Goal: Transaction & Acquisition: Book appointment/travel/reservation

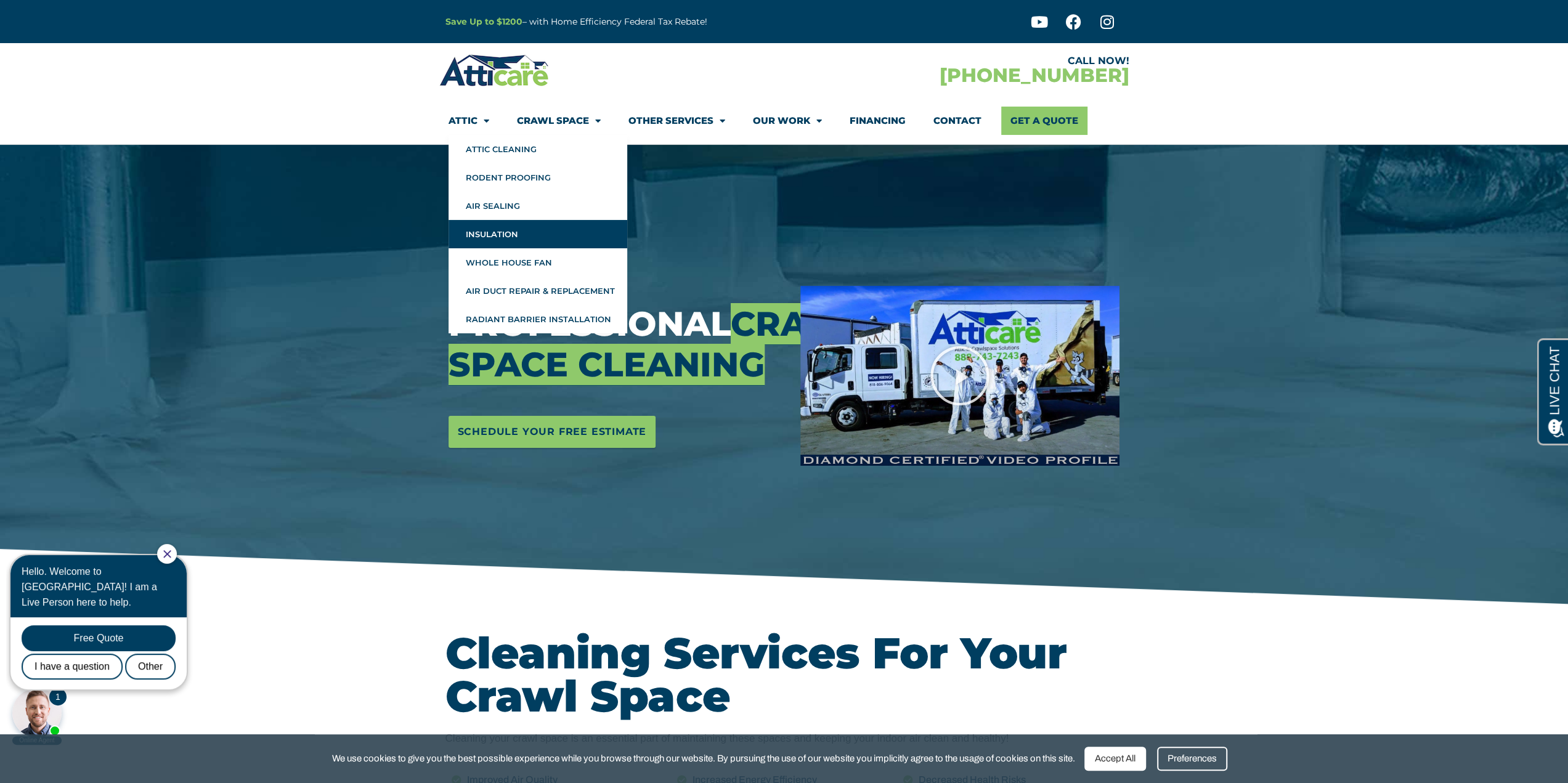
click at [490, 237] on link "Insulation" at bounding box center [537, 234] width 179 height 28
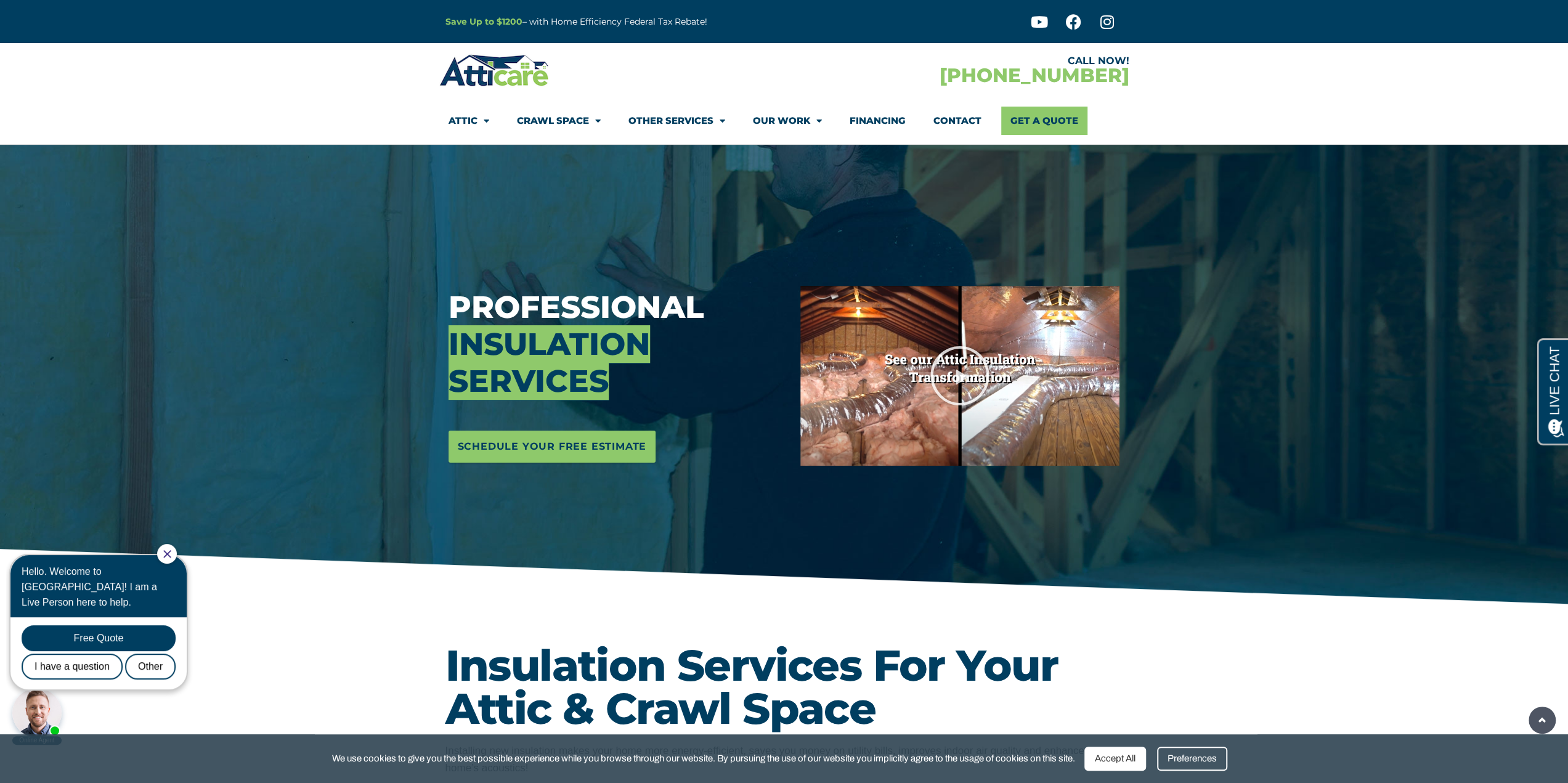
drag, startPoint x: 1250, startPoint y: 512, endPoint x: 773, endPoint y: 143, distance: 603.1
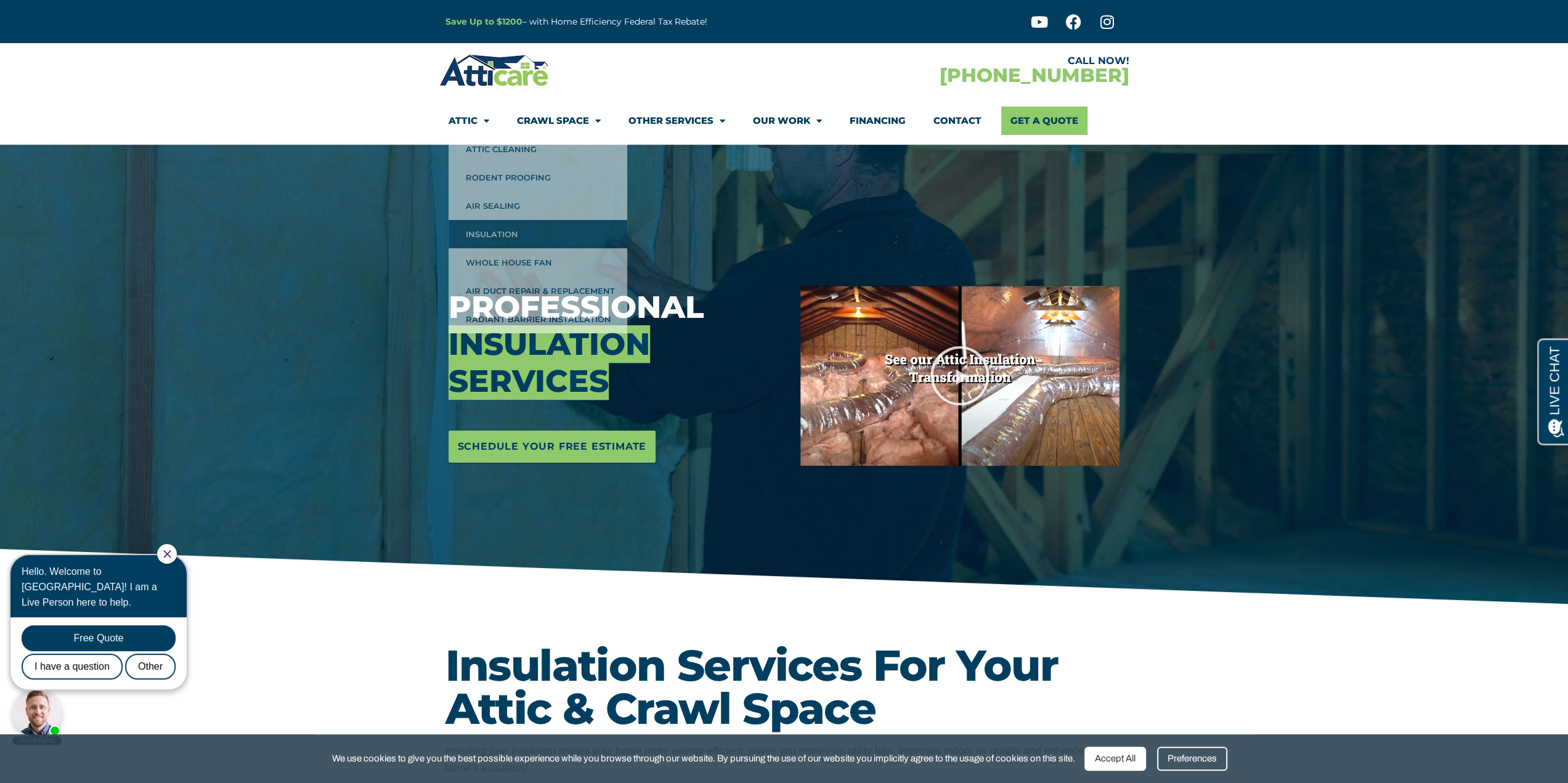
click at [482, 15] on p "Save Up to $1200 – with Home Efficiency Federal Tax Rebate!" at bounding box center [645, 22] width 400 height 14
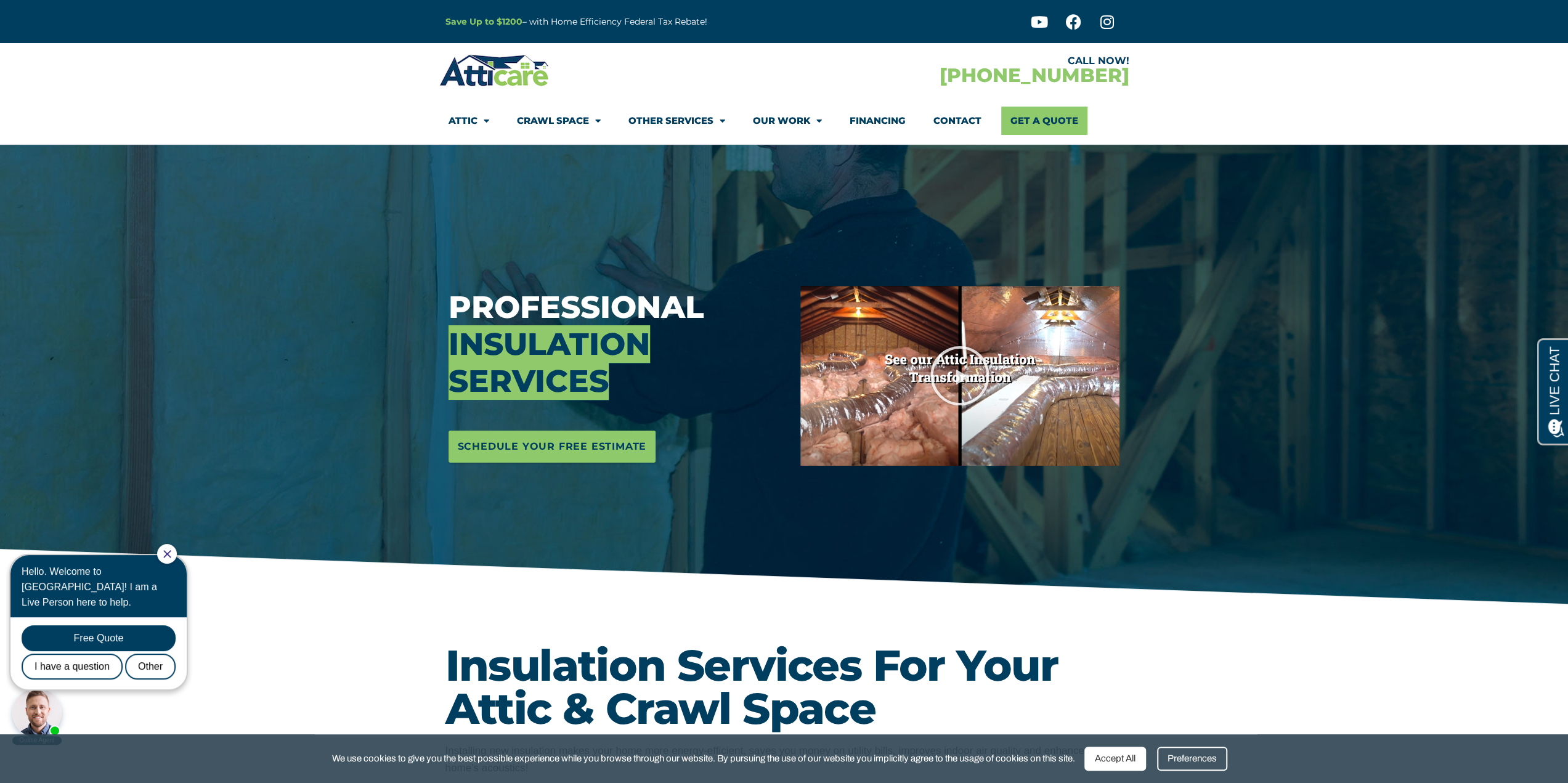
click at [483, 19] on strong "Save Up to $1200" at bounding box center [485, 22] width 77 height 11
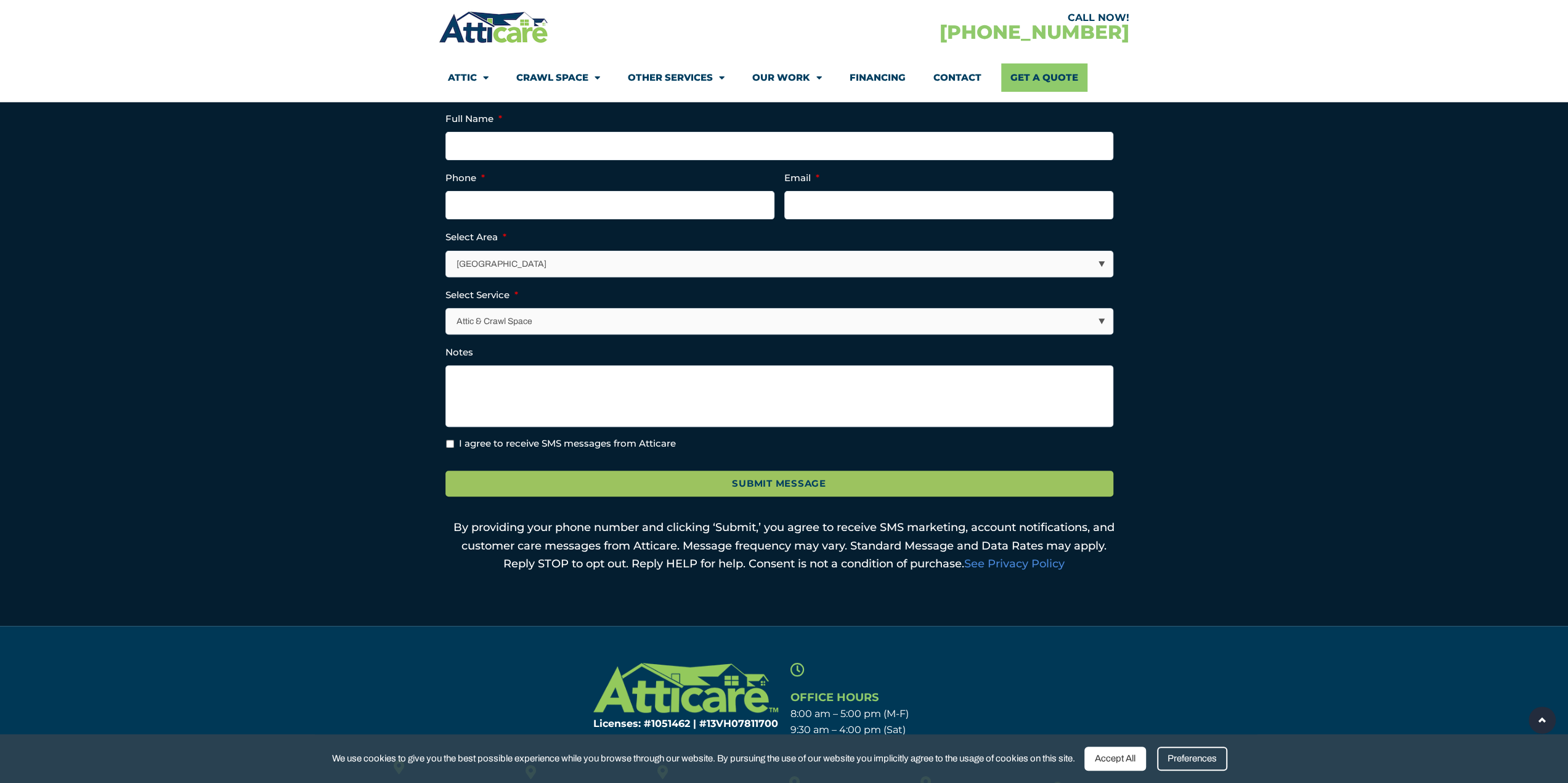
scroll to position [191, 0]
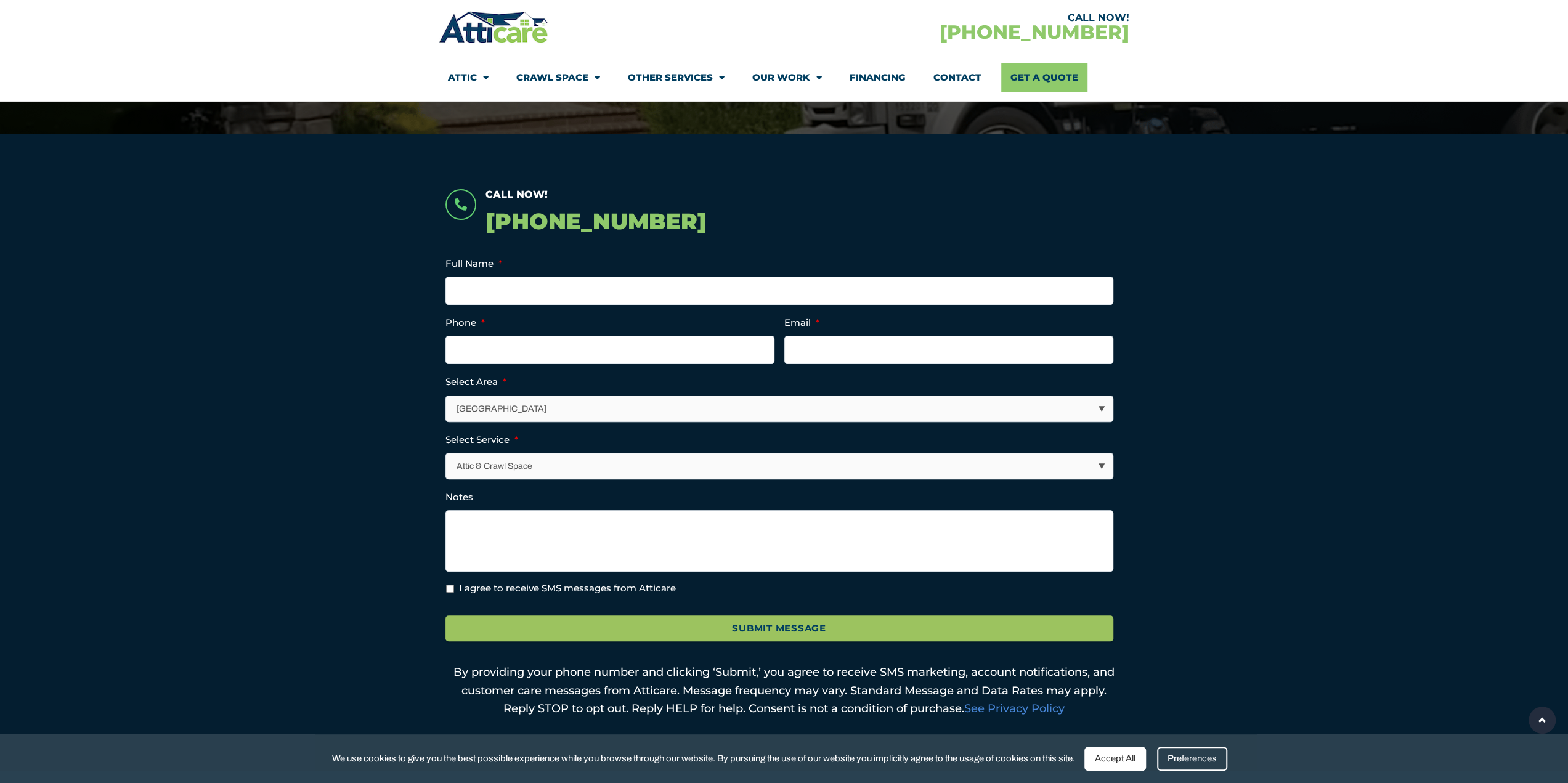
click at [663, 413] on select "[GEOGRAPHIC_DATA] [GEOGRAPHIC_DATA] [US_STATE] / [US_STATE] Area Other Areas" at bounding box center [780, 408] width 667 height 26
click at [662, 413] on select "[GEOGRAPHIC_DATA] [GEOGRAPHIC_DATA] [US_STATE] / [US_STATE] Area Other Areas" at bounding box center [780, 408] width 667 height 26
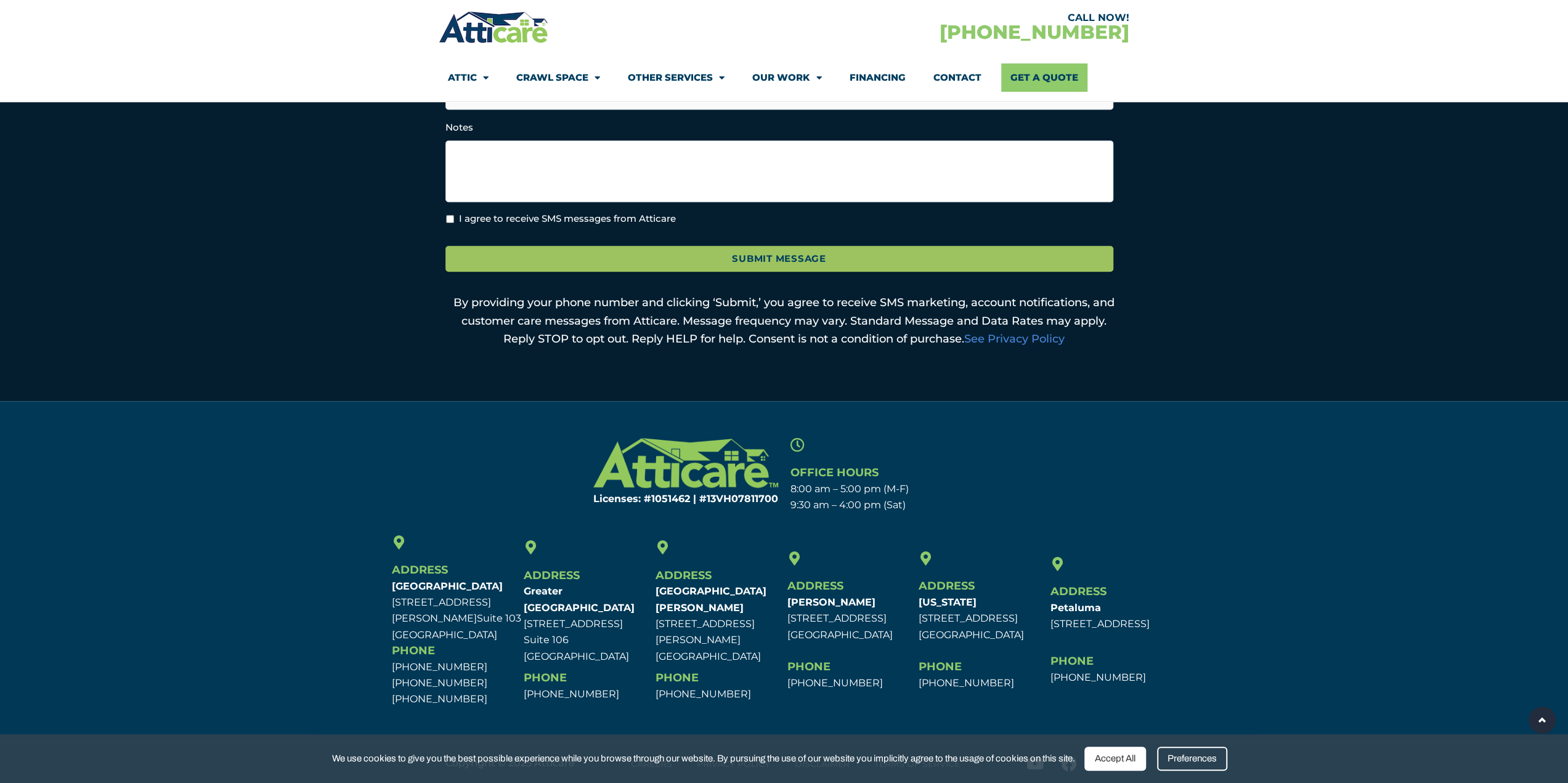
scroll to position [0, 0]
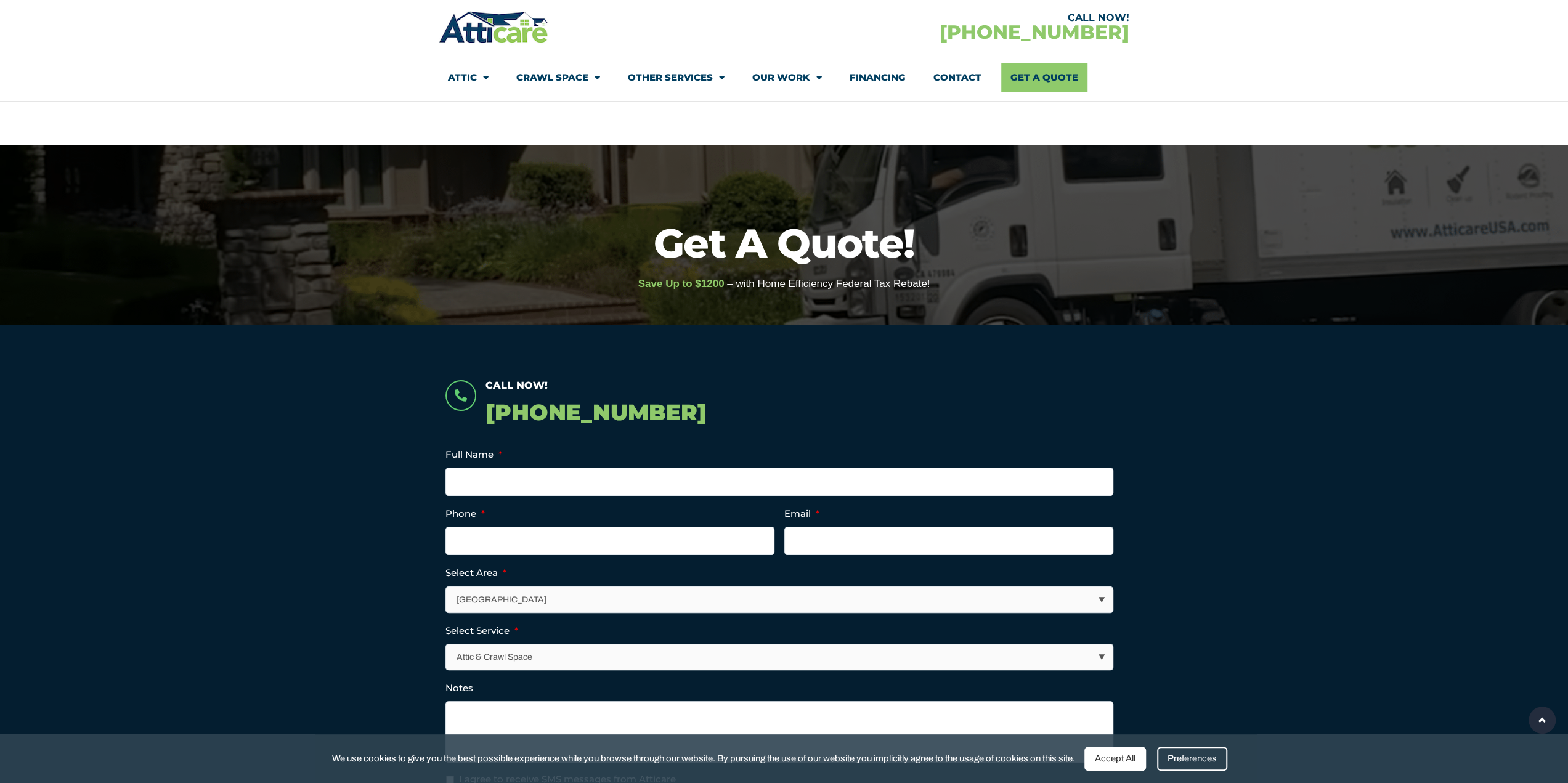
drag, startPoint x: 345, startPoint y: 378, endPoint x: 416, endPoint y: 155, distance: 234.0
